Goal: Communication & Community: Answer question/provide support

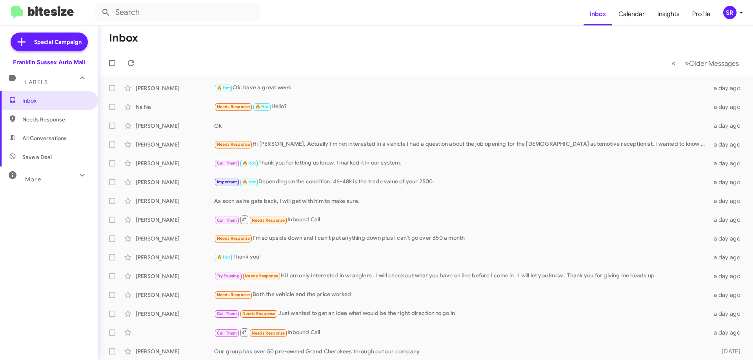
click at [60, 121] on span "Needs Response" at bounding box center [55, 120] width 67 height 8
type input "in:needs-response"
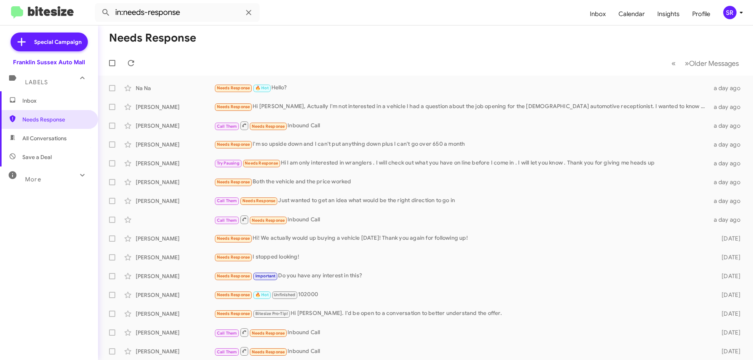
click at [18, 100] on span "Inbox" at bounding box center [49, 100] width 98 height 19
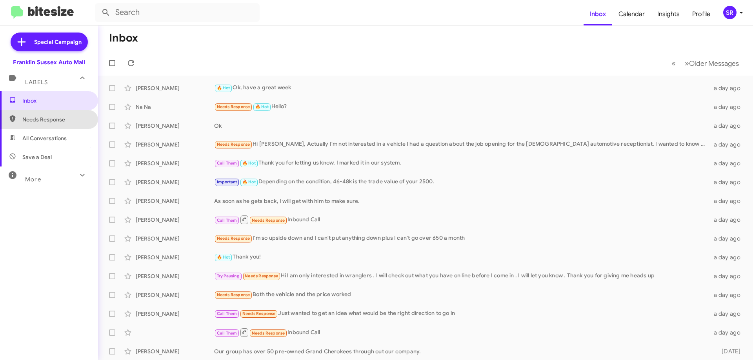
click at [65, 121] on span "Needs Response" at bounding box center [55, 120] width 67 height 8
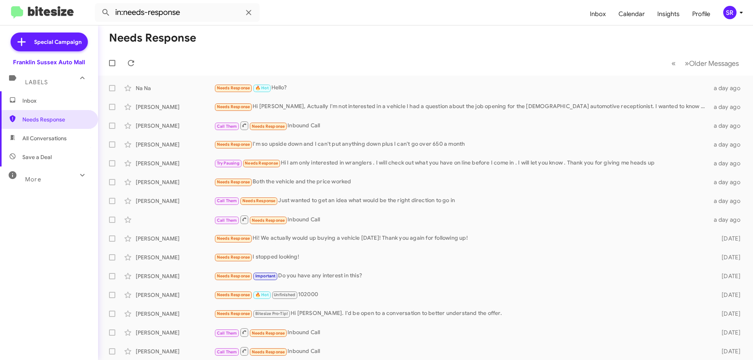
click at [62, 138] on span "All Conversations" at bounding box center [44, 139] width 44 height 8
type input "in:all-conversations"
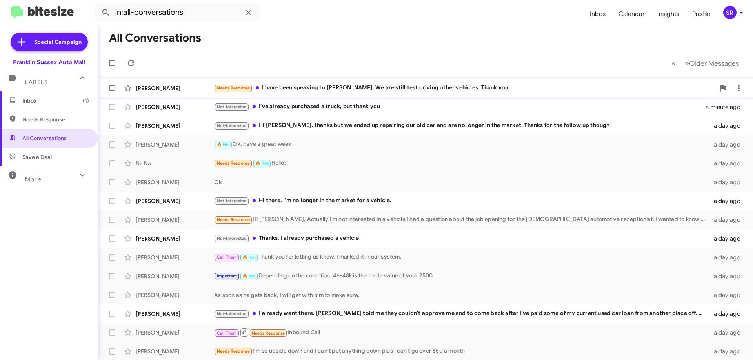
click at [386, 88] on div "Needs Response I have been speaking to [PERSON_NAME]. We are still test driving…" at bounding box center [464, 88] width 501 height 9
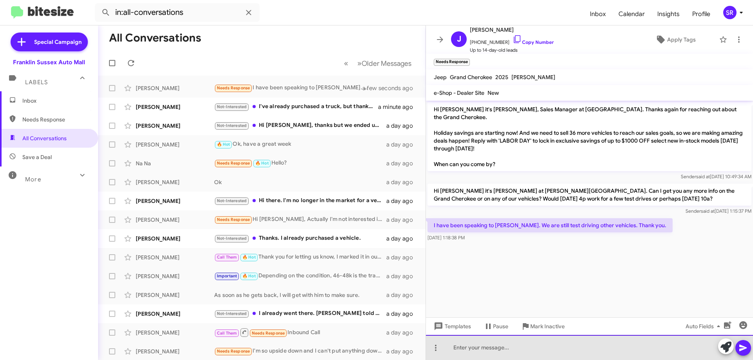
click at [486, 349] on div at bounding box center [589, 347] width 327 height 25
click at [575, 349] on div "Ok the pricing he gave you is only good throught the end of the month." at bounding box center [589, 347] width 327 height 25
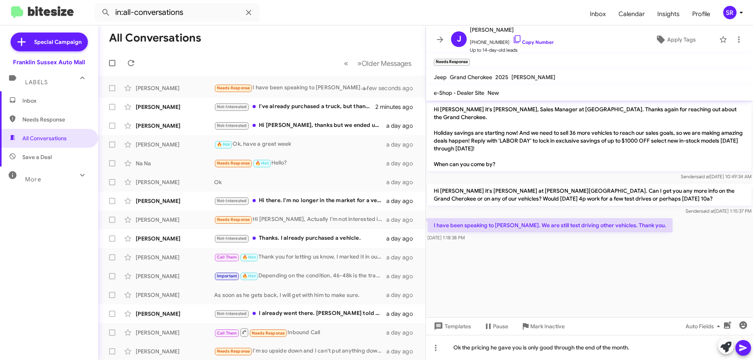
click at [745, 349] on icon at bounding box center [742, 348] width 9 height 9
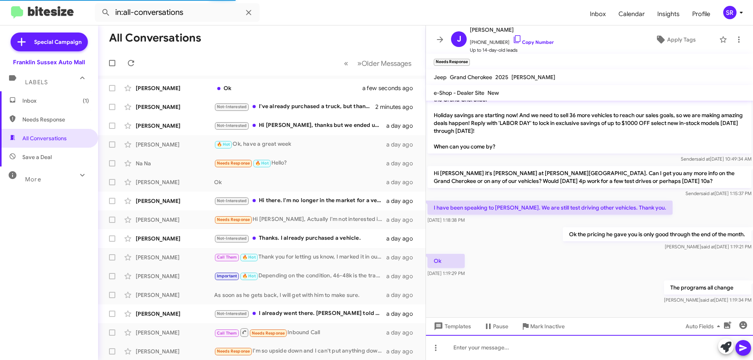
scroll to position [2, 0]
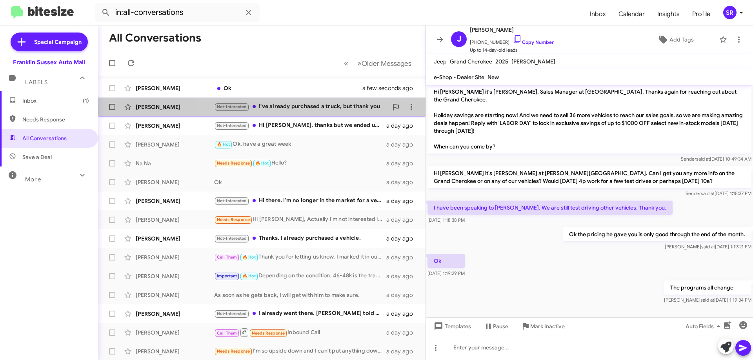
click at [324, 103] on div "Not-Interested I've already purchased a truck, but thank you" at bounding box center [301, 106] width 174 height 9
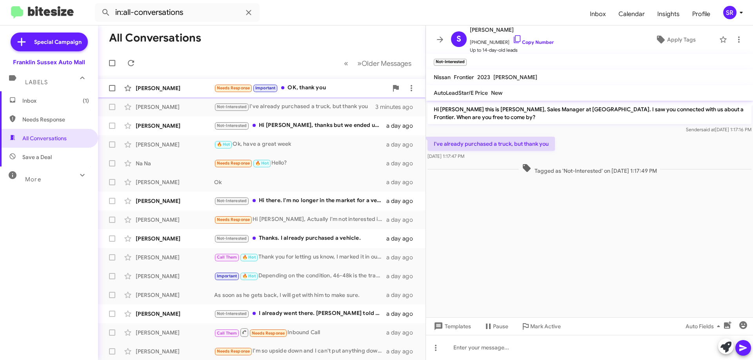
click at [327, 89] on div "Needs Response Important OK, thank you" at bounding box center [301, 88] width 174 height 9
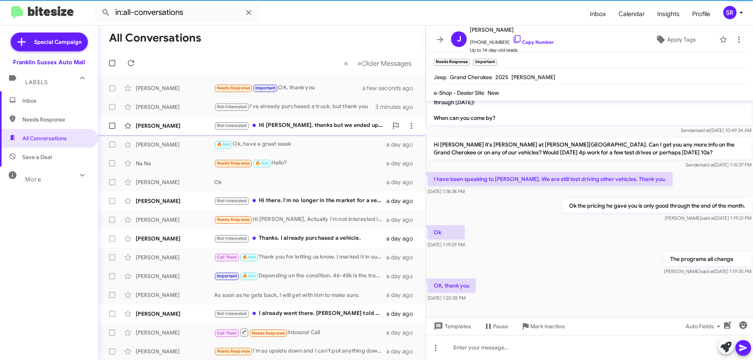
click at [299, 122] on div "Not-Interested Hi [PERSON_NAME], thanks but we ended up repairing our old car a…" at bounding box center [301, 125] width 174 height 9
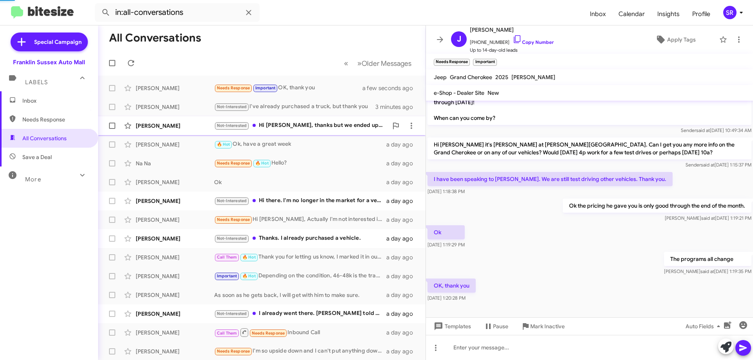
scroll to position [26, 0]
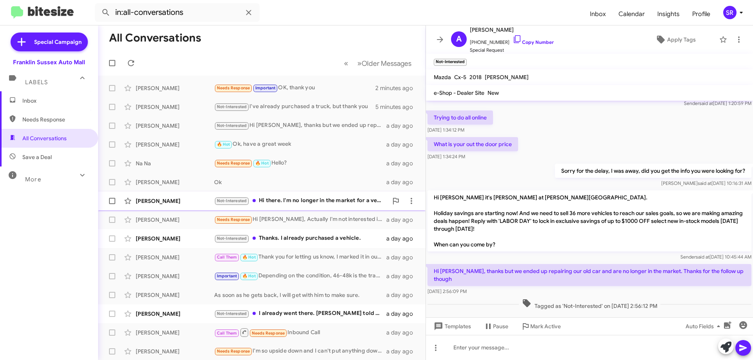
click at [356, 204] on div "Not-Interested Hi there. I'm no longer in the market for a vehicle." at bounding box center [301, 200] width 174 height 9
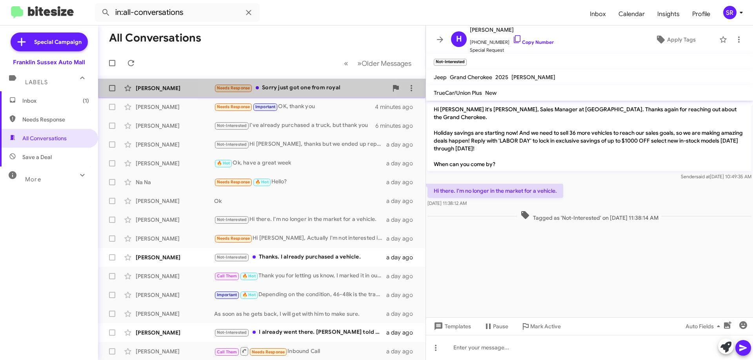
click at [296, 87] on div "Needs Response Sorry just got one from royal" at bounding box center [301, 88] width 174 height 9
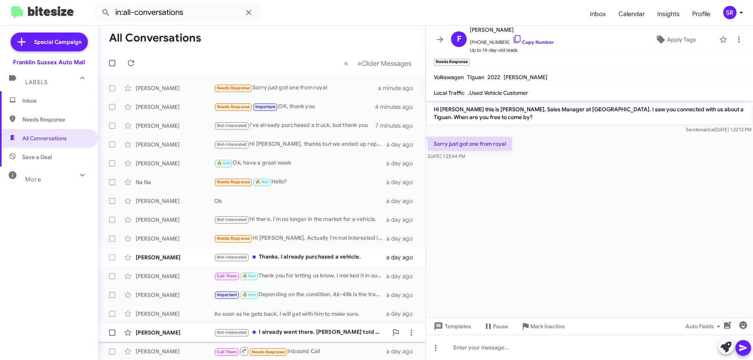
click at [289, 326] on div "[PERSON_NAME] Not-Interested I already went there. [PERSON_NAME] told me they c…" at bounding box center [261, 333] width 315 height 16
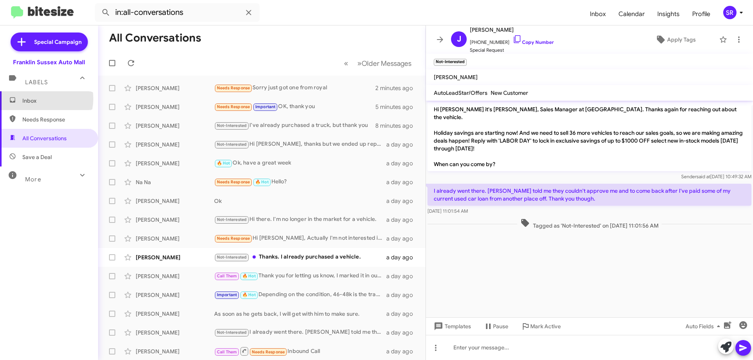
click at [40, 99] on span "Inbox" at bounding box center [55, 101] width 67 height 8
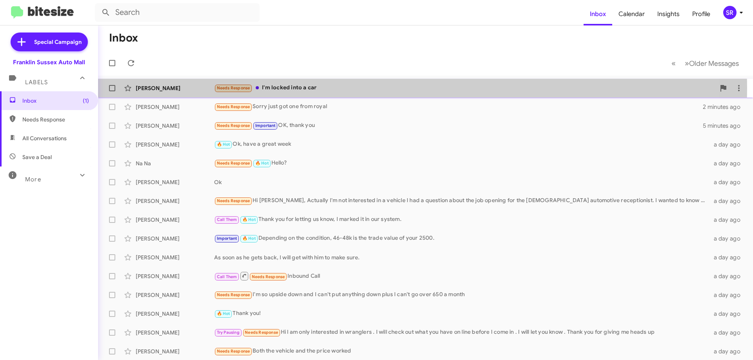
click at [285, 88] on div "Needs Response I'm locked into a car" at bounding box center [464, 88] width 501 height 9
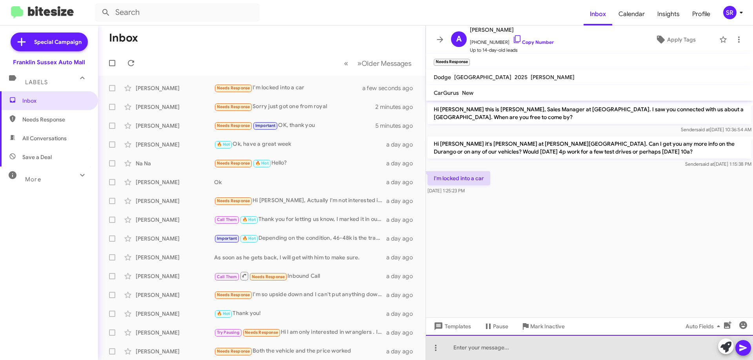
click at [503, 341] on div at bounding box center [589, 347] width 327 height 25
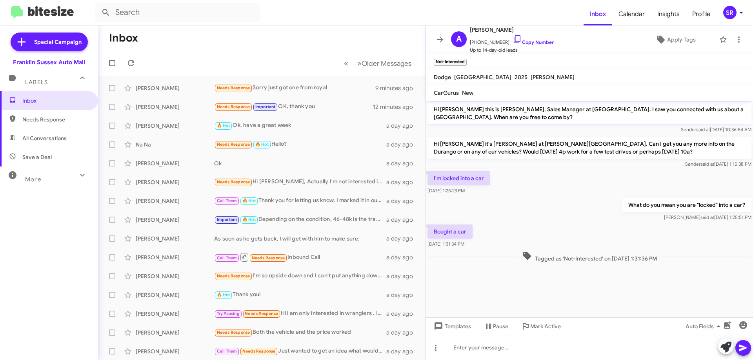
click at [46, 123] on span "Needs Response" at bounding box center [55, 120] width 67 height 8
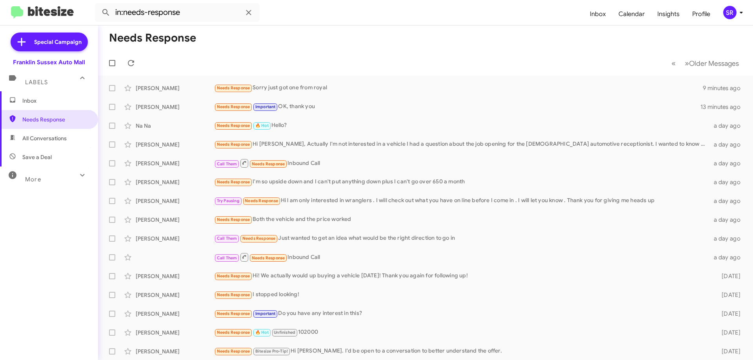
click at [48, 135] on span "All Conversations" at bounding box center [44, 139] width 44 height 8
type input "in:all-conversations"
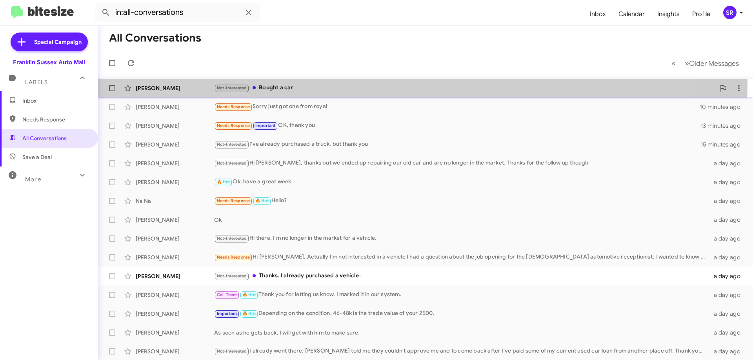
click at [272, 82] on div "[PERSON_NAME] Not-Interested Bought a car 2 minutes ago" at bounding box center [425, 88] width 642 height 16
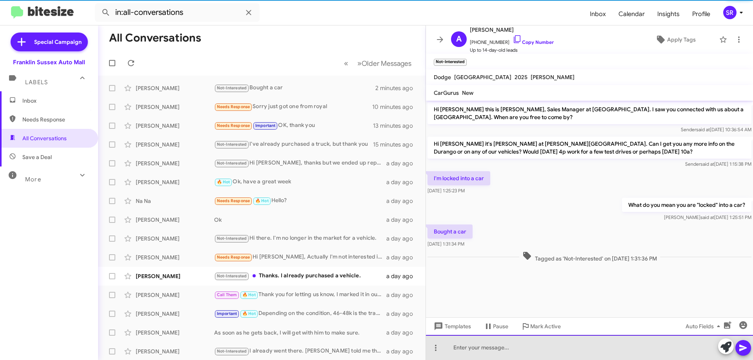
click at [480, 344] on div at bounding box center [589, 347] width 327 height 25
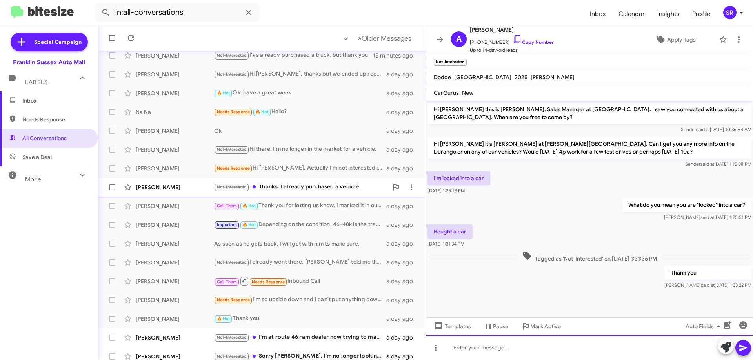
scroll to position [95, 0]
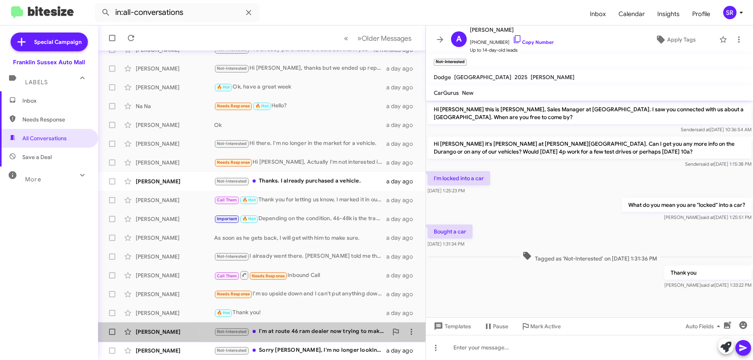
click at [302, 330] on div "Not-Interested I'm at route 46 ram dealer now trying to make a deal. I was at y…" at bounding box center [301, 331] width 174 height 9
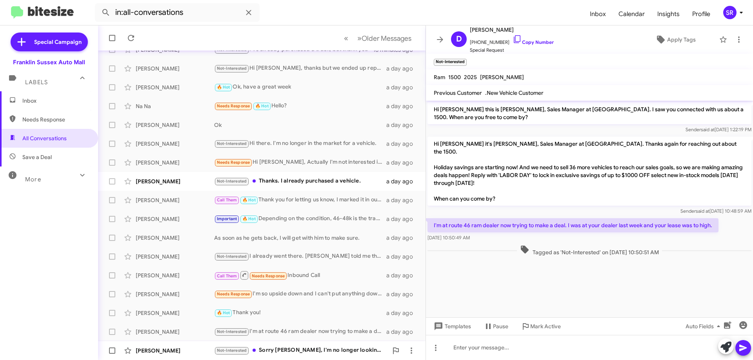
click at [300, 349] on div "Not-Interested Sorry [PERSON_NAME], I'm no longer looking for a car." at bounding box center [301, 350] width 174 height 9
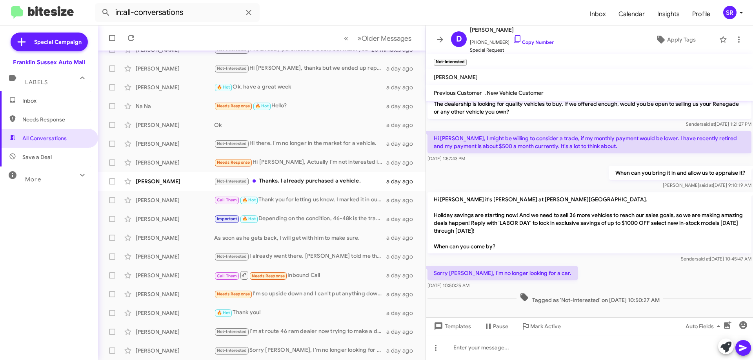
click at [32, 105] on span "Inbox" at bounding box center [49, 100] width 98 height 19
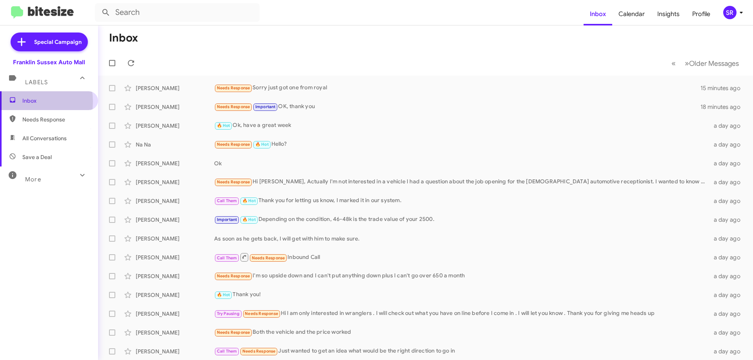
click at [23, 102] on span "Inbox" at bounding box center [55, 101] width 67 height 8
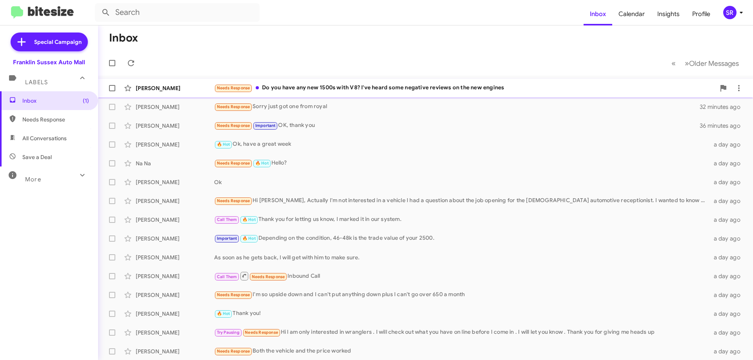
click at [389, 84] on div "Needs Response Do you have any new 1500s with V8? I've heard some negative revi…" at bounding box center [464, 88] width 501 height 9
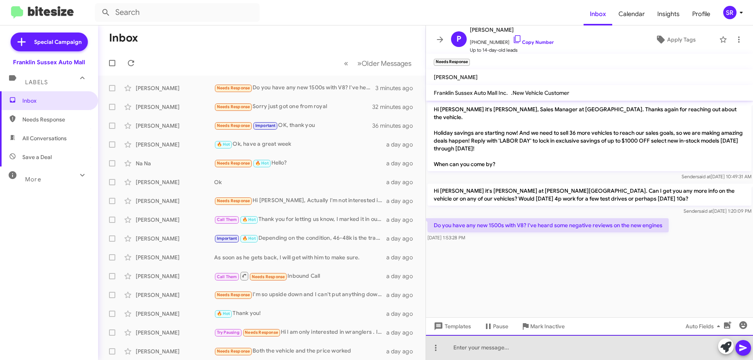
click at [499, 352] on div at bounding box center [589, 347] width 327 height 25
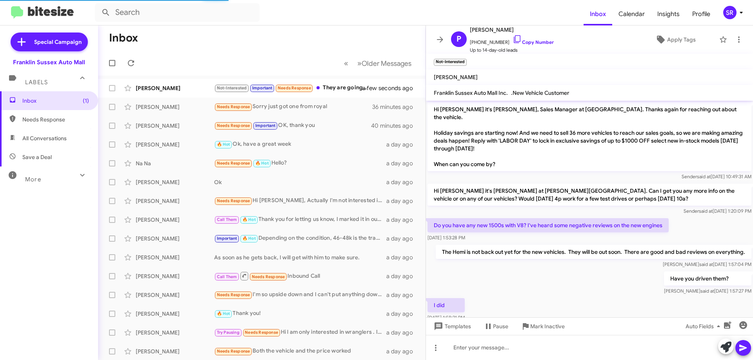
scroll to position [91, 0]
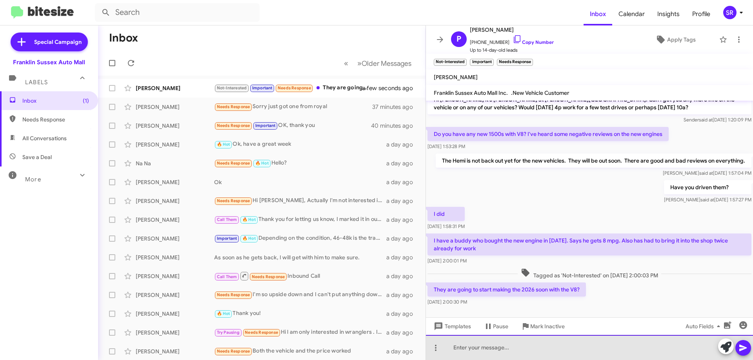
click at [509, 349] on div at bounding box center [589, 347] width 327 height 25
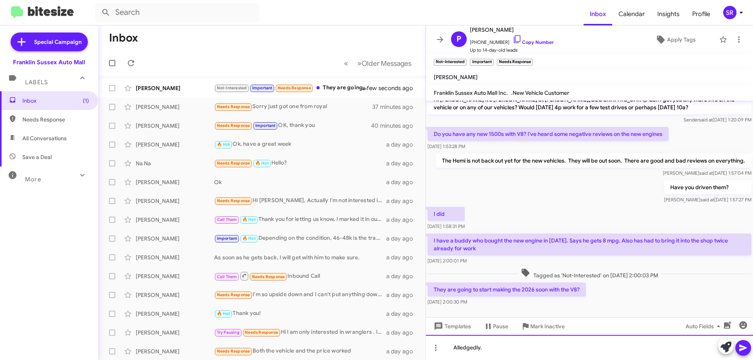
click at [473, 349] on div "Alledgedly." at bounding box center [589, 347] width 327 height 25
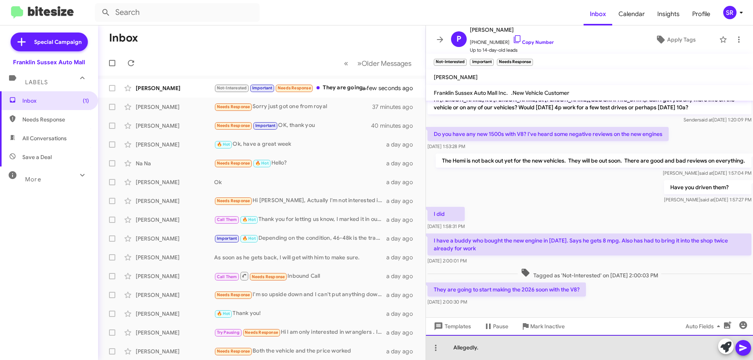
click at [498, 348] on div "Allegedly." at bounding box center [589, 347] width 327 height 25
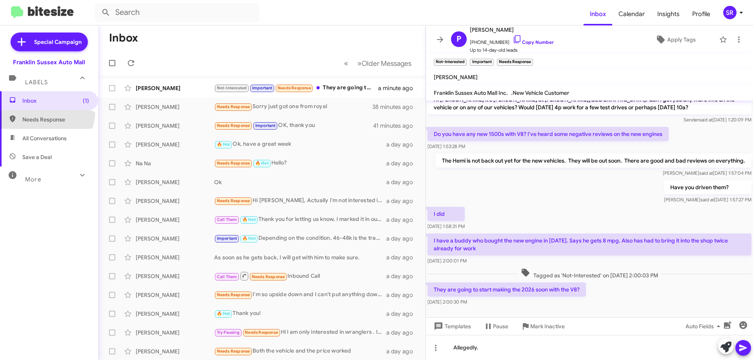
click at [41, 111] on span "Needs Response" at bounding box center [49, 119] width 98 height 19
type input "in:needs-response"
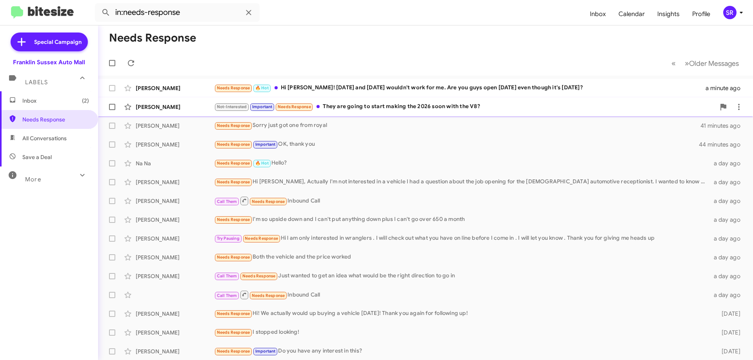
click at [462, 107] on div "Not-Interested Important Needs Response They are going to start making the 2026…" at bounding box center [464, 106] width 501 height 9
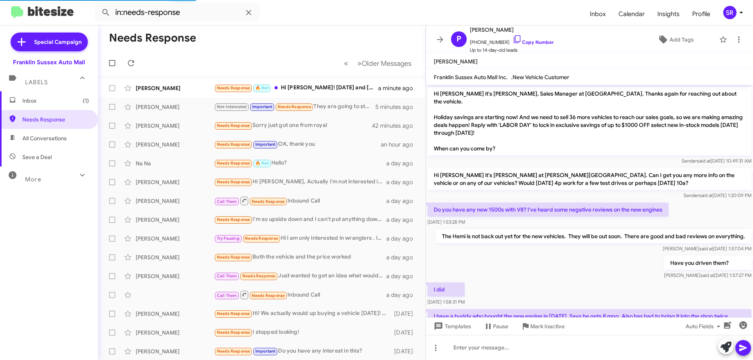
scroll to position [76, 0]
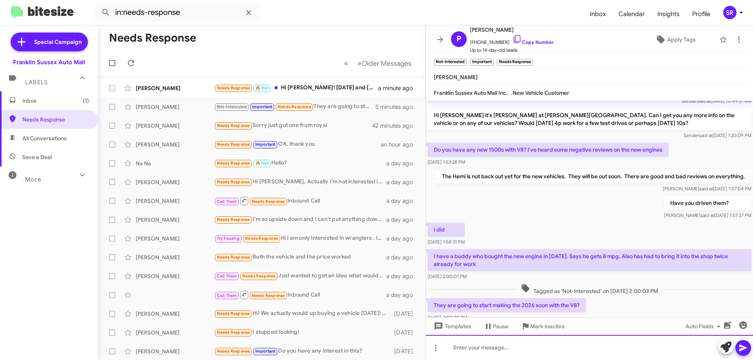
click at [529, 344] on div at bounding box center [589, 347] width 327 height 25
click at [547, 348] on div "Allegedly......" at bounding box center [589, 347] width 327 height 25
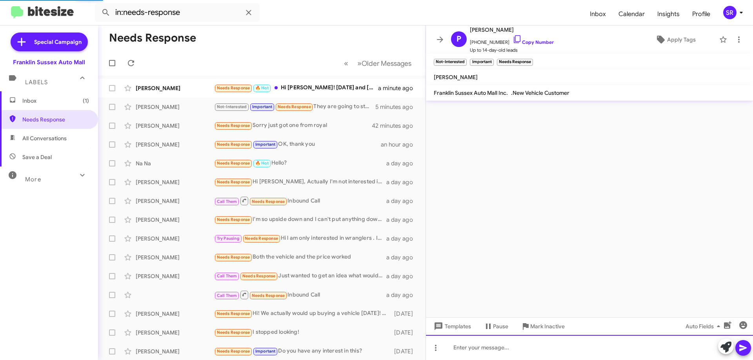
scroll to position [0, 0]
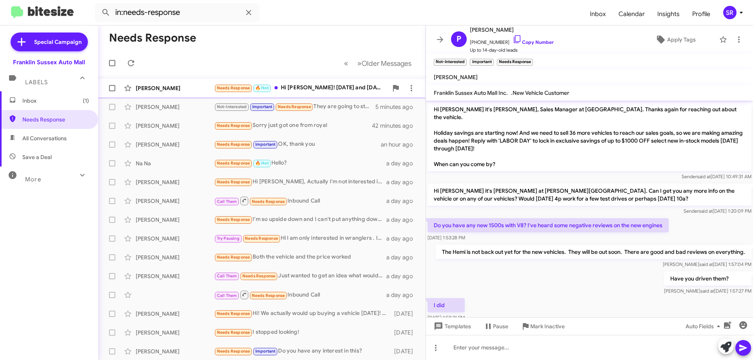
click at [311, 83] on div "[PERSON_NAME] Needs Response 🔥 Hot Hi [PERSON_NAME]! [DATE] and [DATE] wouldn't…" at bounding box center [261, 88] width 315 height 16
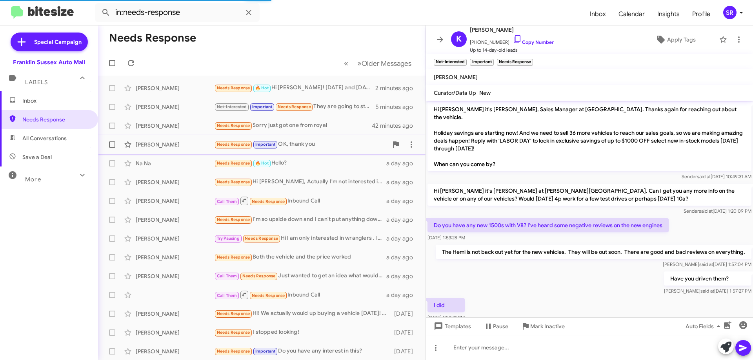
scroll to position [13, 0]
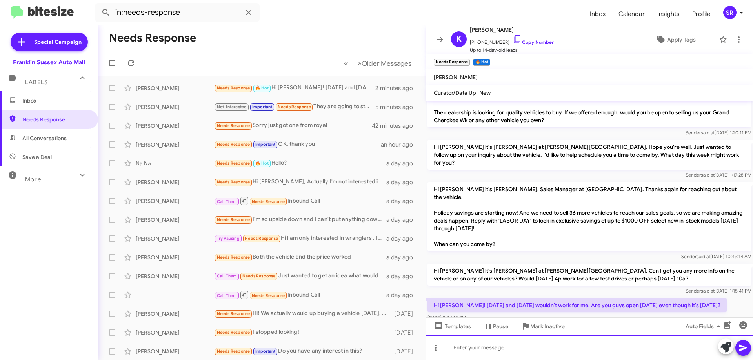
click at [481, 344] on div at bounding box center [589, 347] width 327 height 25
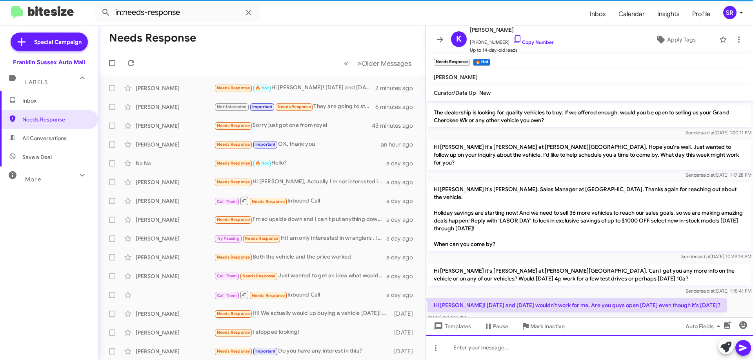
scroll to position [41, 0]
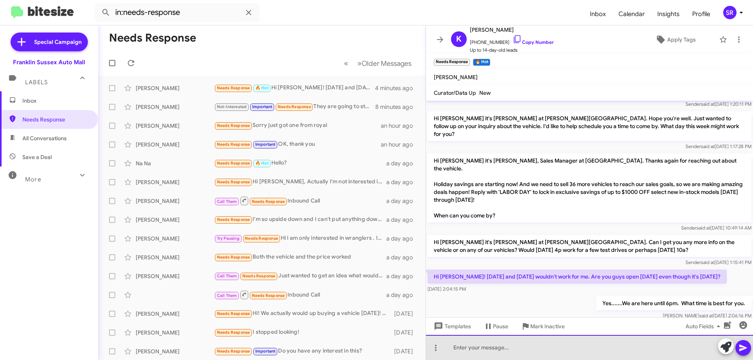
click at [462, 349] on div at bounding box center [589, 347] width 327 height 25
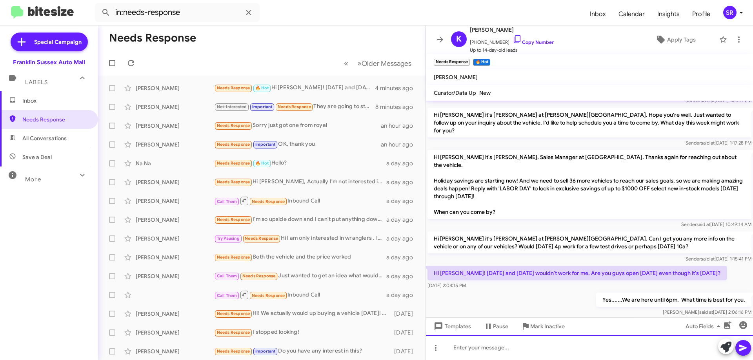
scroll to position [70, 0]
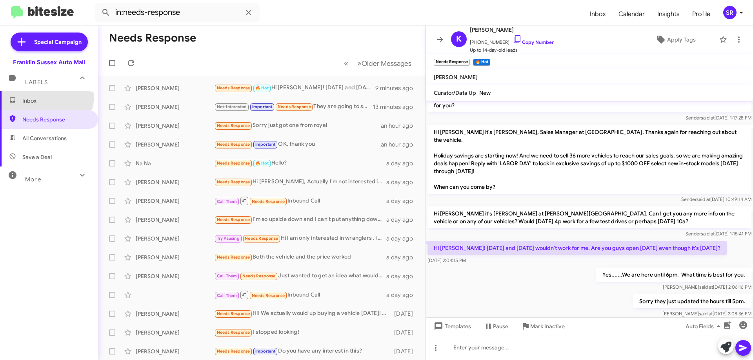
click at [40, 96] on span "Inbox" at bounding box center [49, 100] width 98 height 19
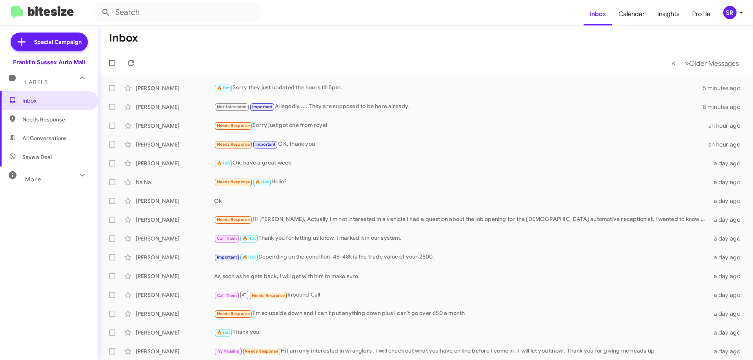
click at [37, 143] on span "All Conversations" at bounding box center [49, 138] width 98 height 19
type input "in:all-conversations"
